Goal: Complete application form: Complete application form

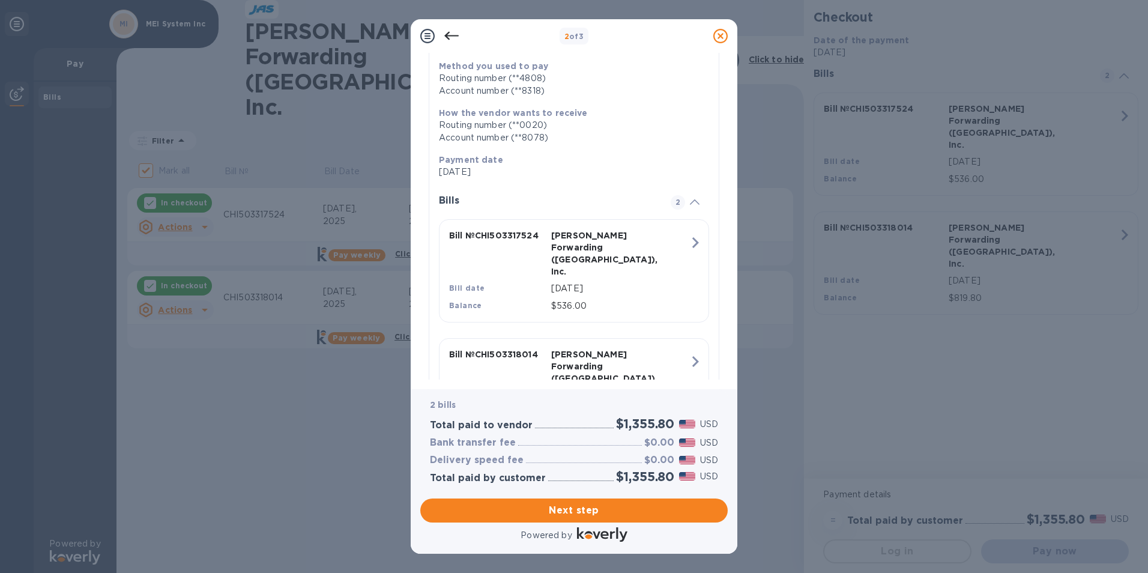
scroll to position [202, 0]
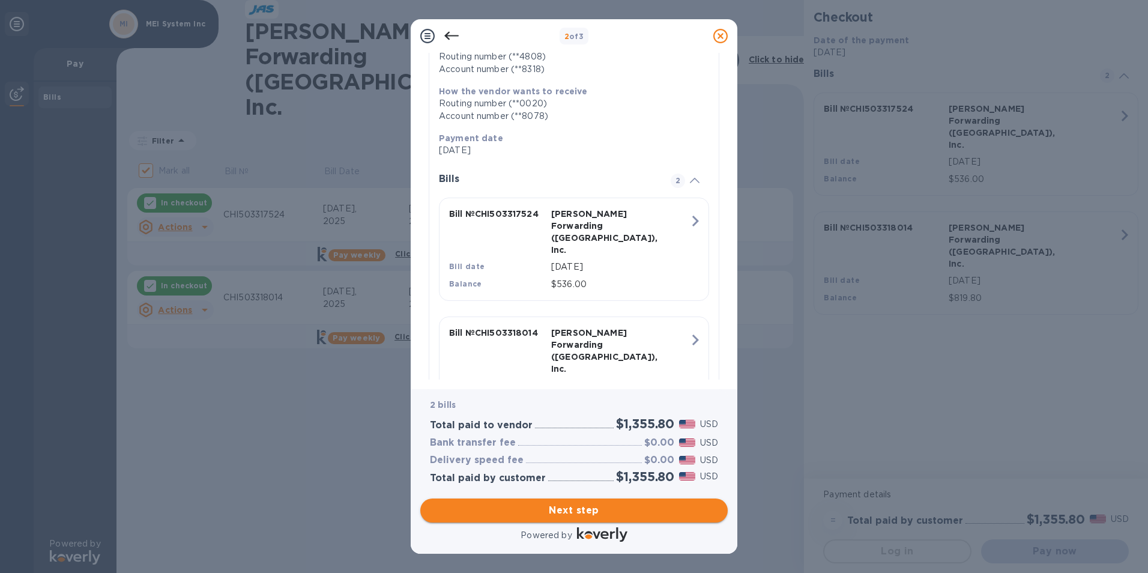
click at [563, 511] on span "Next step" at bounding box center [574, 510] width 288 height 14
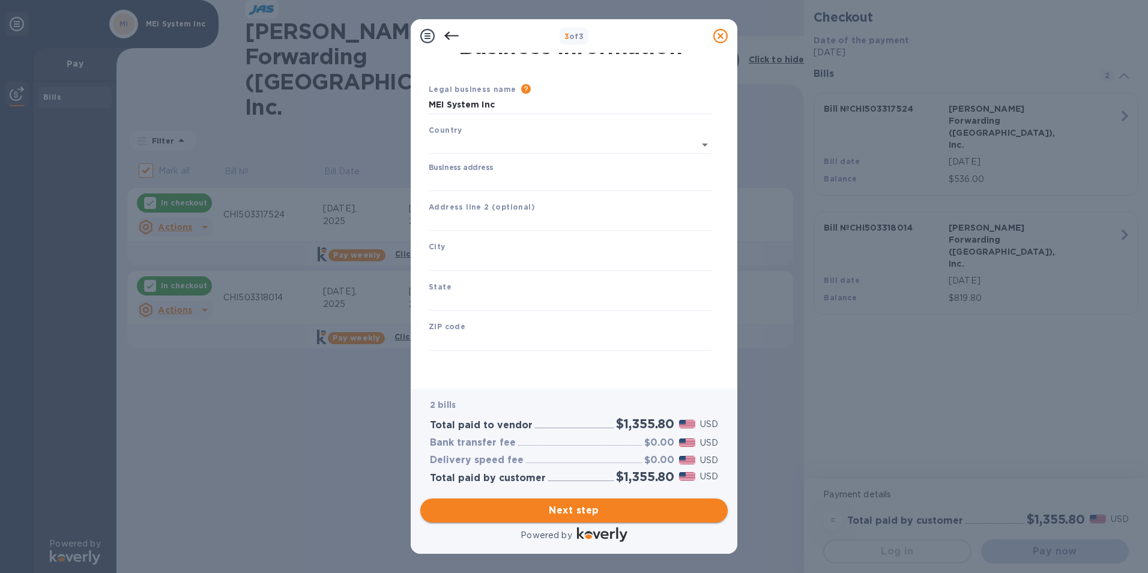
type input "[GEOGRAPHIC_DATA]"
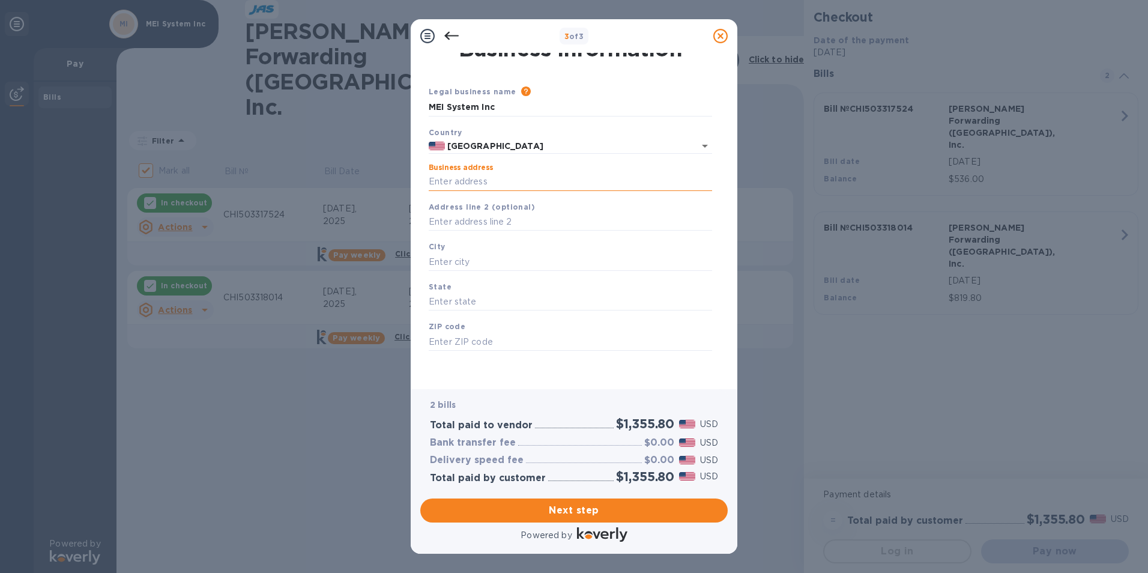
click at [470, 180] on input "Business address" at bounding box center [570, 182] width 283 height 18
type input "[STREET_ADDRESS][PERSON_NAME]"
type input "Itasca"
type input "IL"
type input "60143"
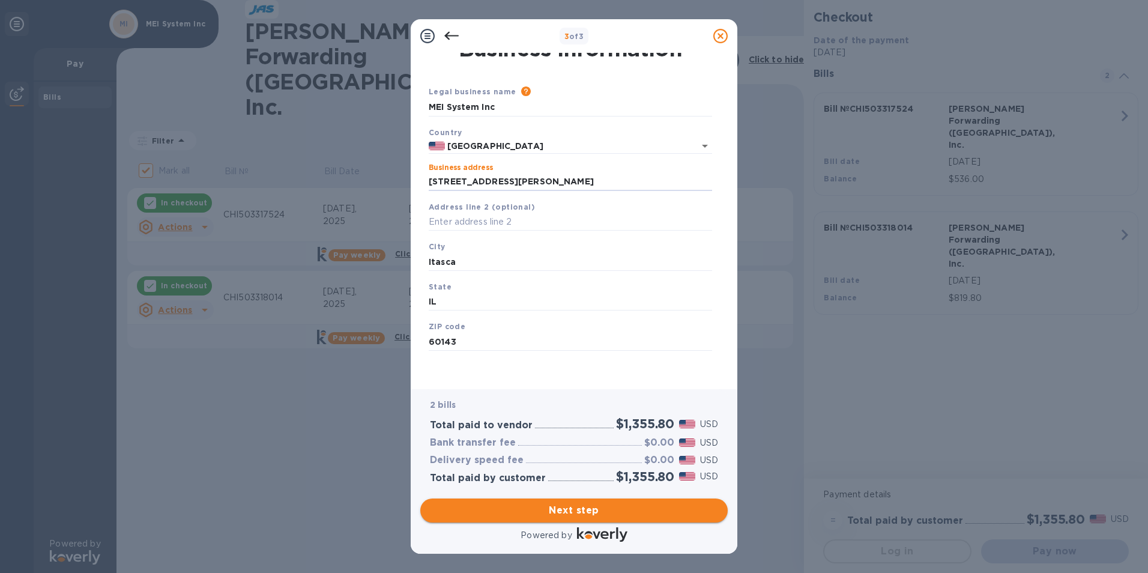
click at [518, 516] on span "Next step" at bounding box center [574, 510] width 288 height 14
click at [483, 259] on input "Itasca" at bounding box center [570, 262] width 283 height 18
type input "Itasca"
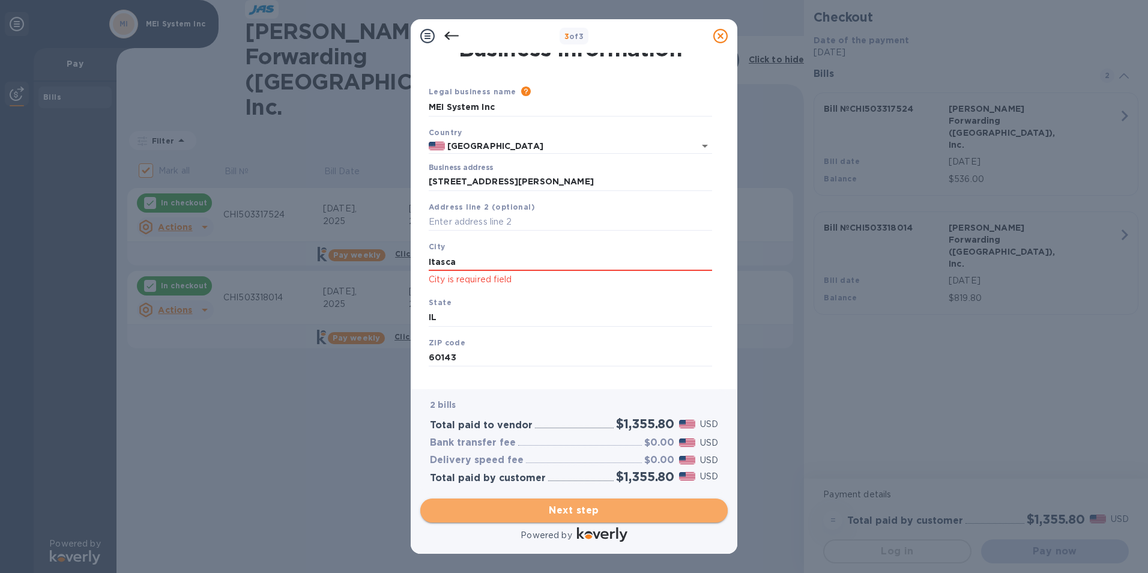
click at [552, 510] on span "Next step" at bounding box center [574, 510] width 288 height 14
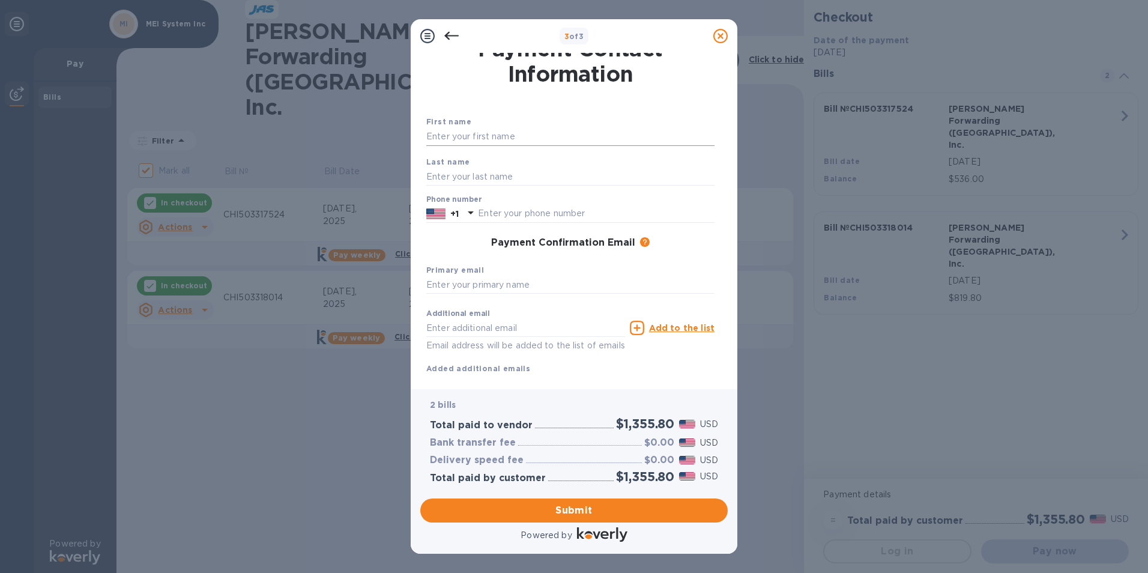
click at [483, 138] on input "text" at bounding box center [570, 137] width 288 height 18
type input "[PERSON_NAME]"
type input "6305218588"
type input "[EMAIL_ADDRESS][DOMAIN_NAME]"
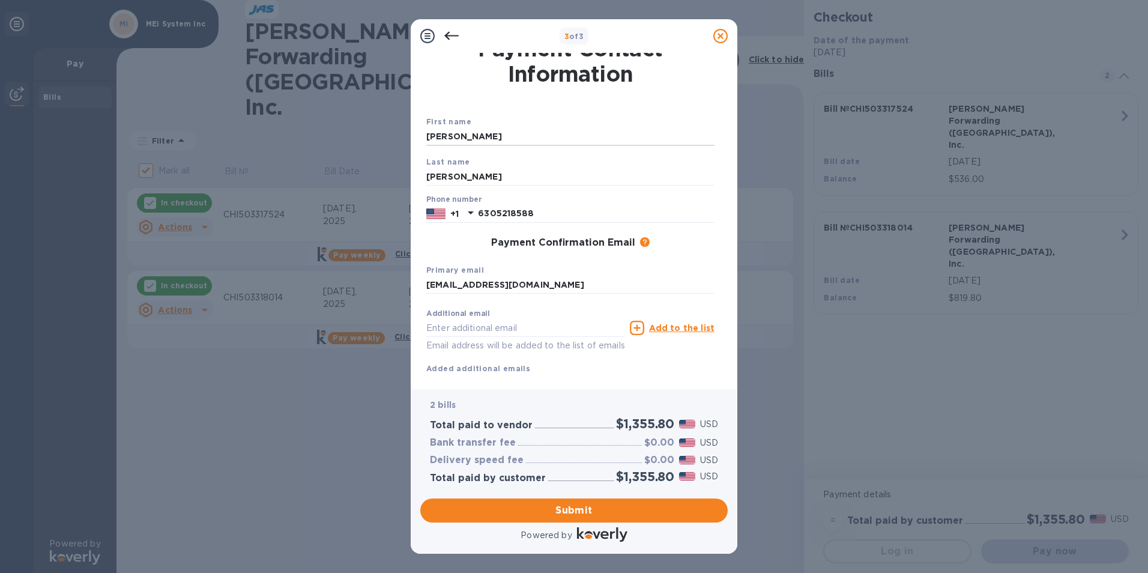
type input "[PERSON_NAME]"
click at [470, 181] on input "[PERSON_NAME]" at bounding box center [570, 177] width 288 height 18
type input "[PERSON_NAME]"
click at [489, 518] on button "Submit" at bounding box center [573, 510] width 307 height 24
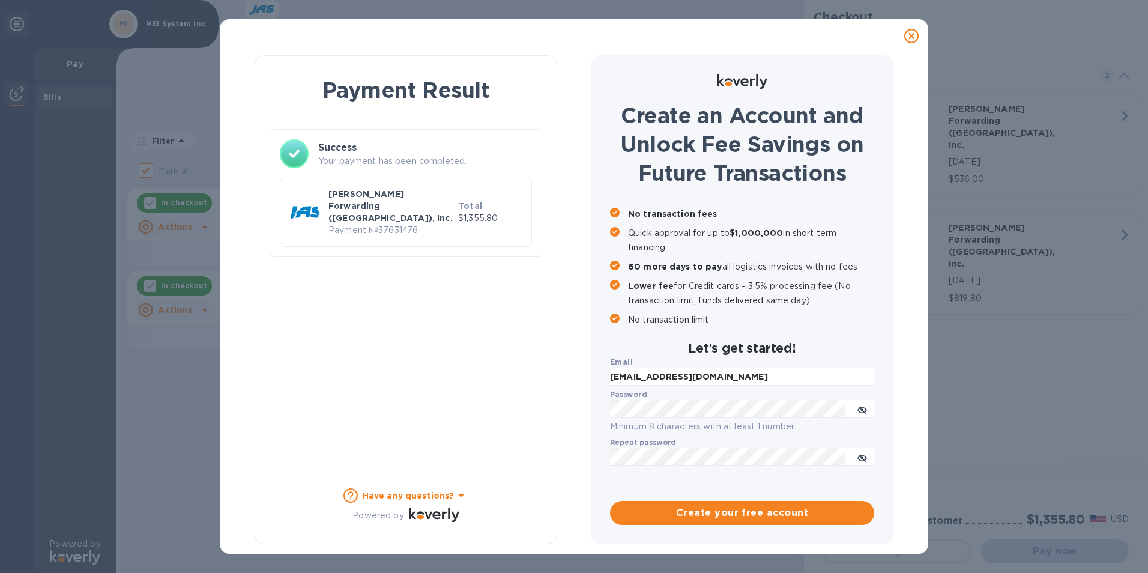
checkbox input "false"
